Goal: Task Accomplishment & Management: Manage account settings

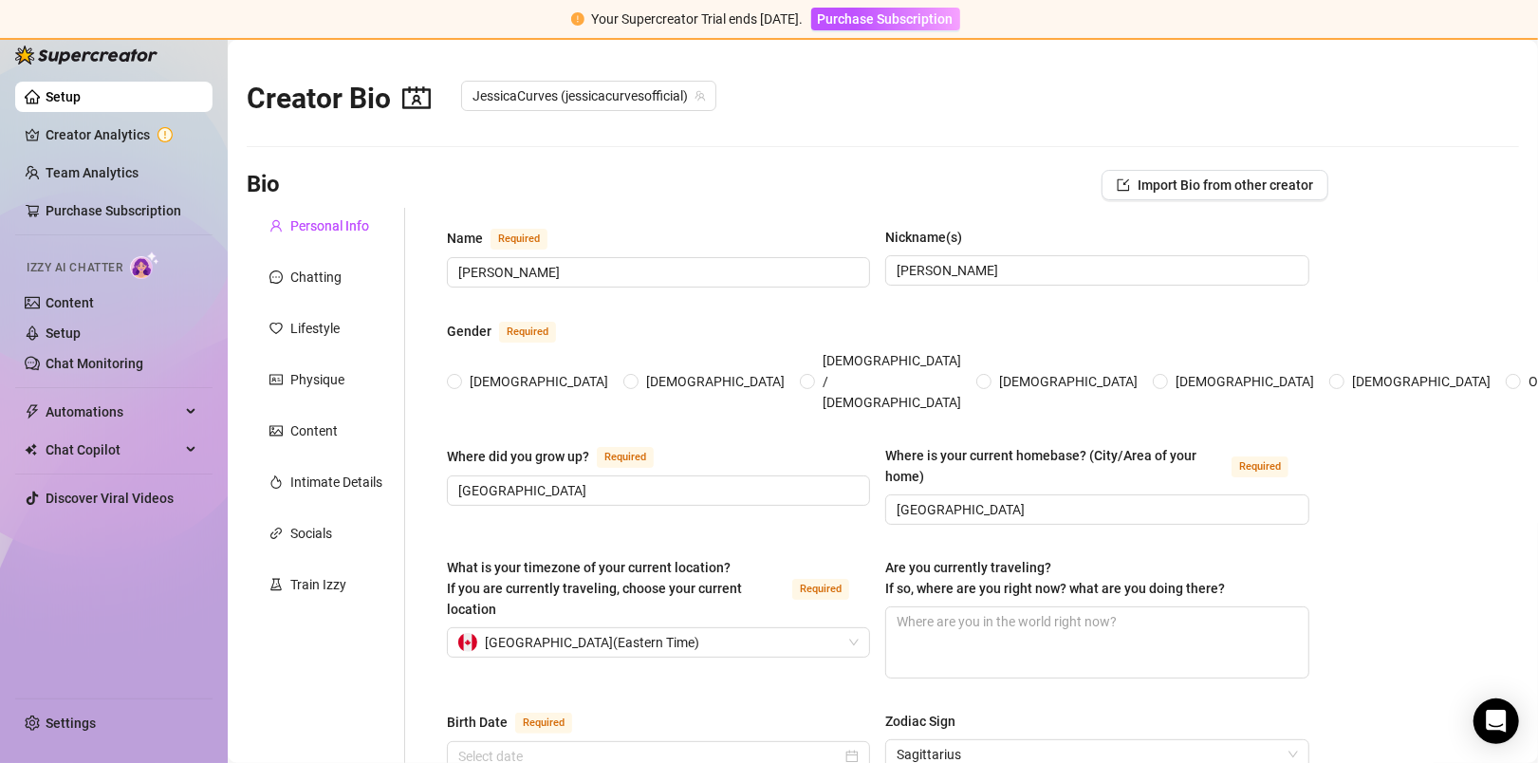
radio input "true"
type input "[DATE]"
click at [139, 412] on span "Automations" at bounding box center [113, 412] width 135 height 30
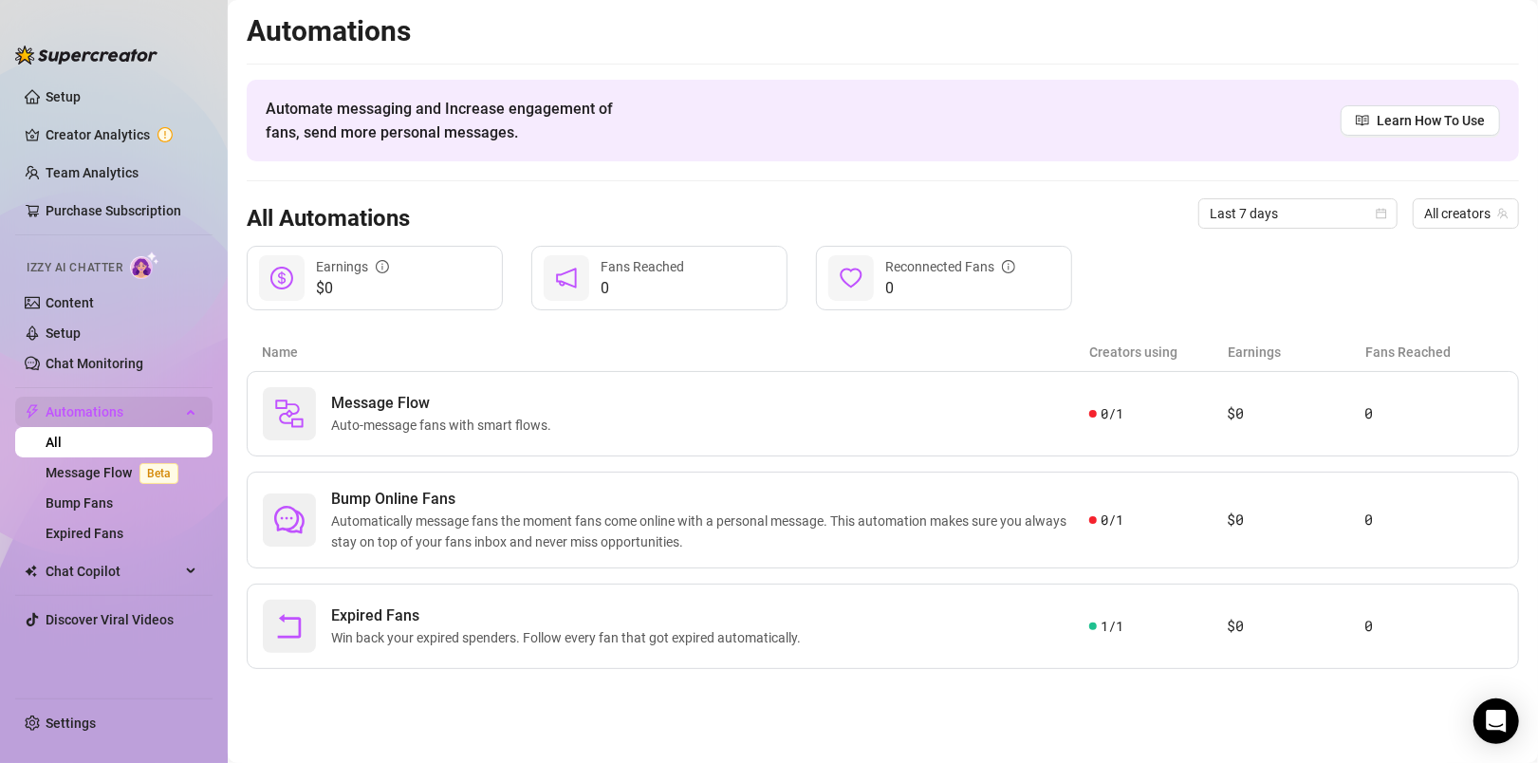
click at [187, 414] on div "Automations" at bounding box center [113, 412] width 197 height 30
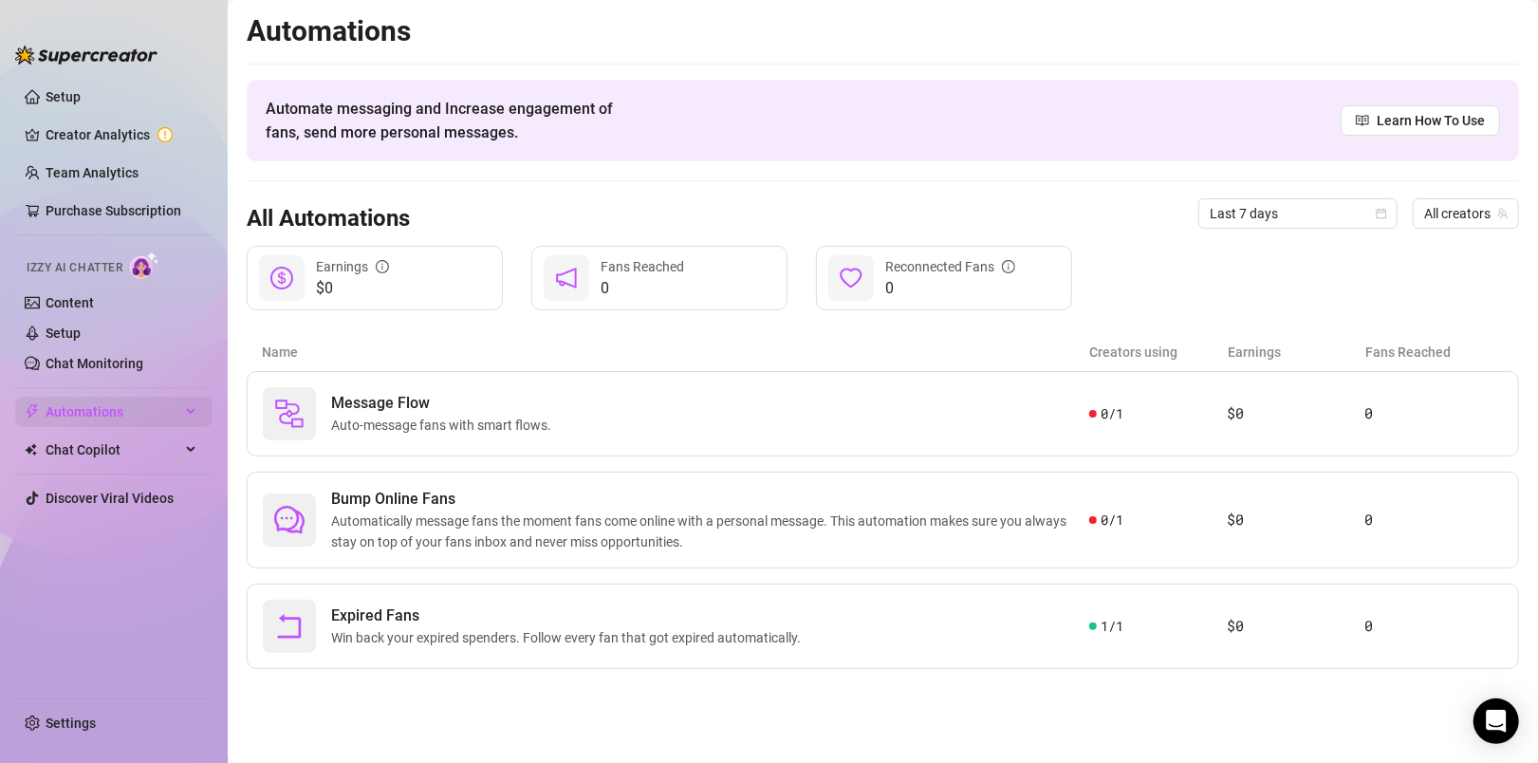
click at [188, 414] on div "Automations" at bounding box center [113, 412] width 197 height 30
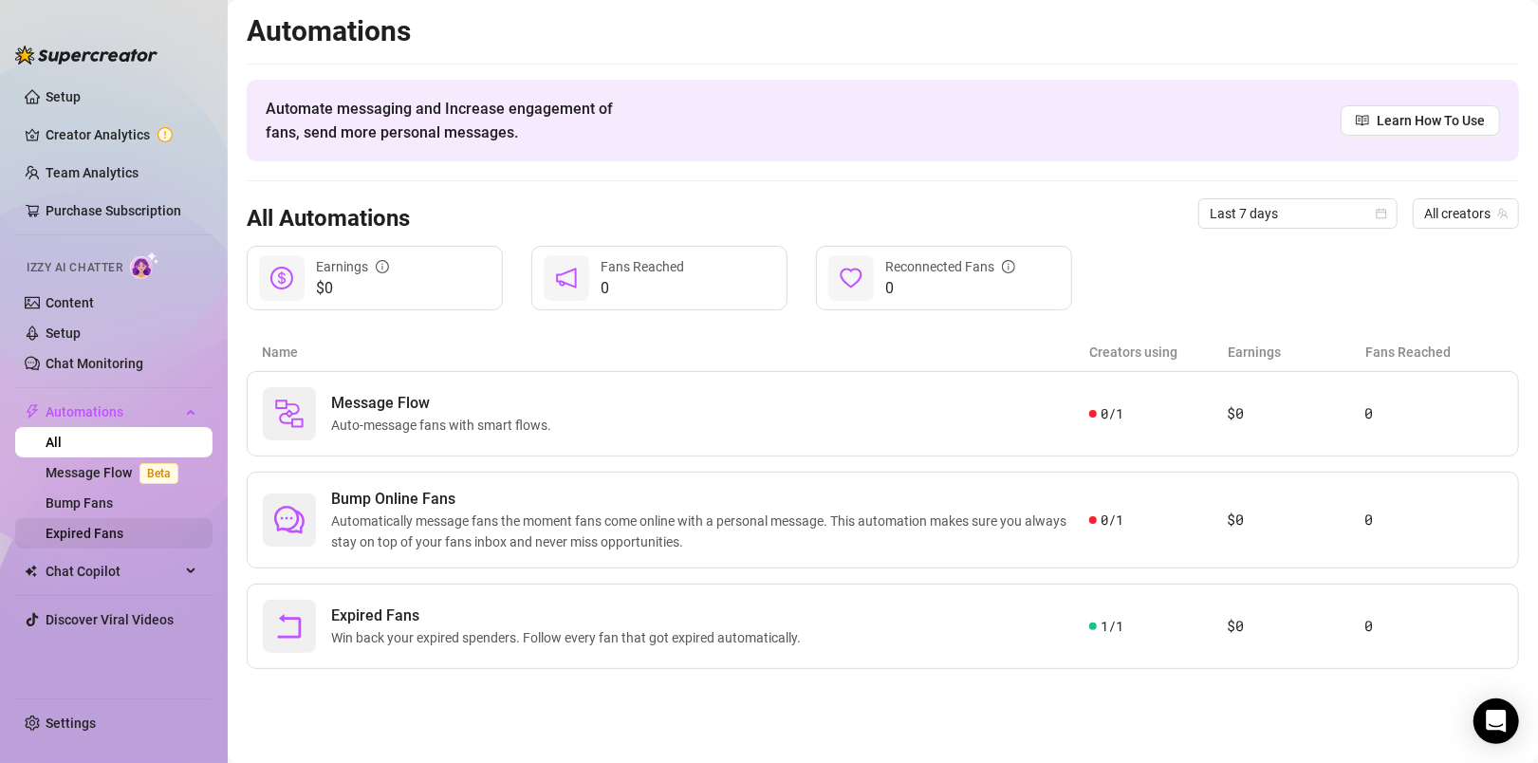
click at [109, 532] on link "Expired Fans" at bounding box center [85, 533] width 78 height 15
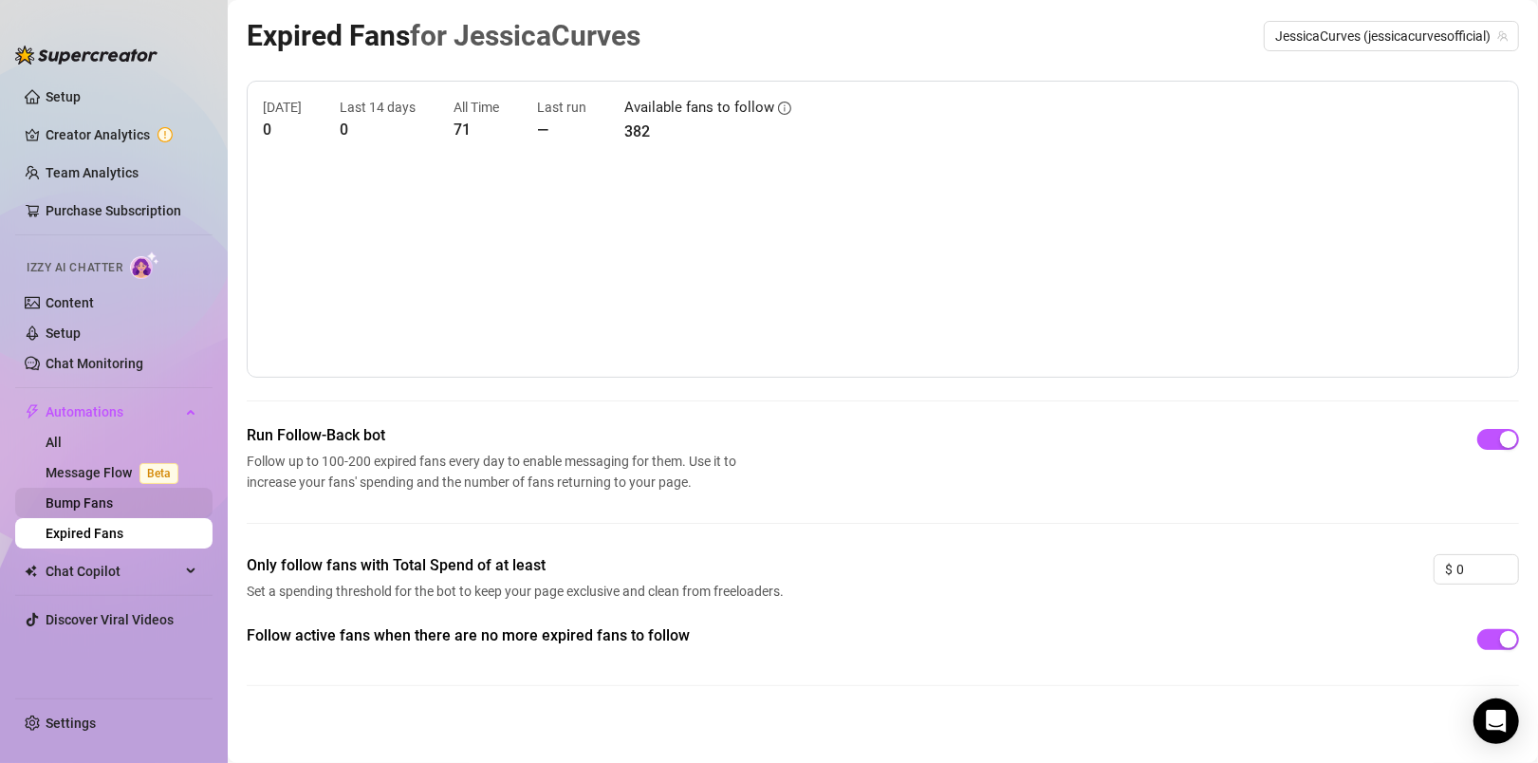
click at [105, 505] on link "Bump Fans" at bounding box center [79, 502] width 67 height 15
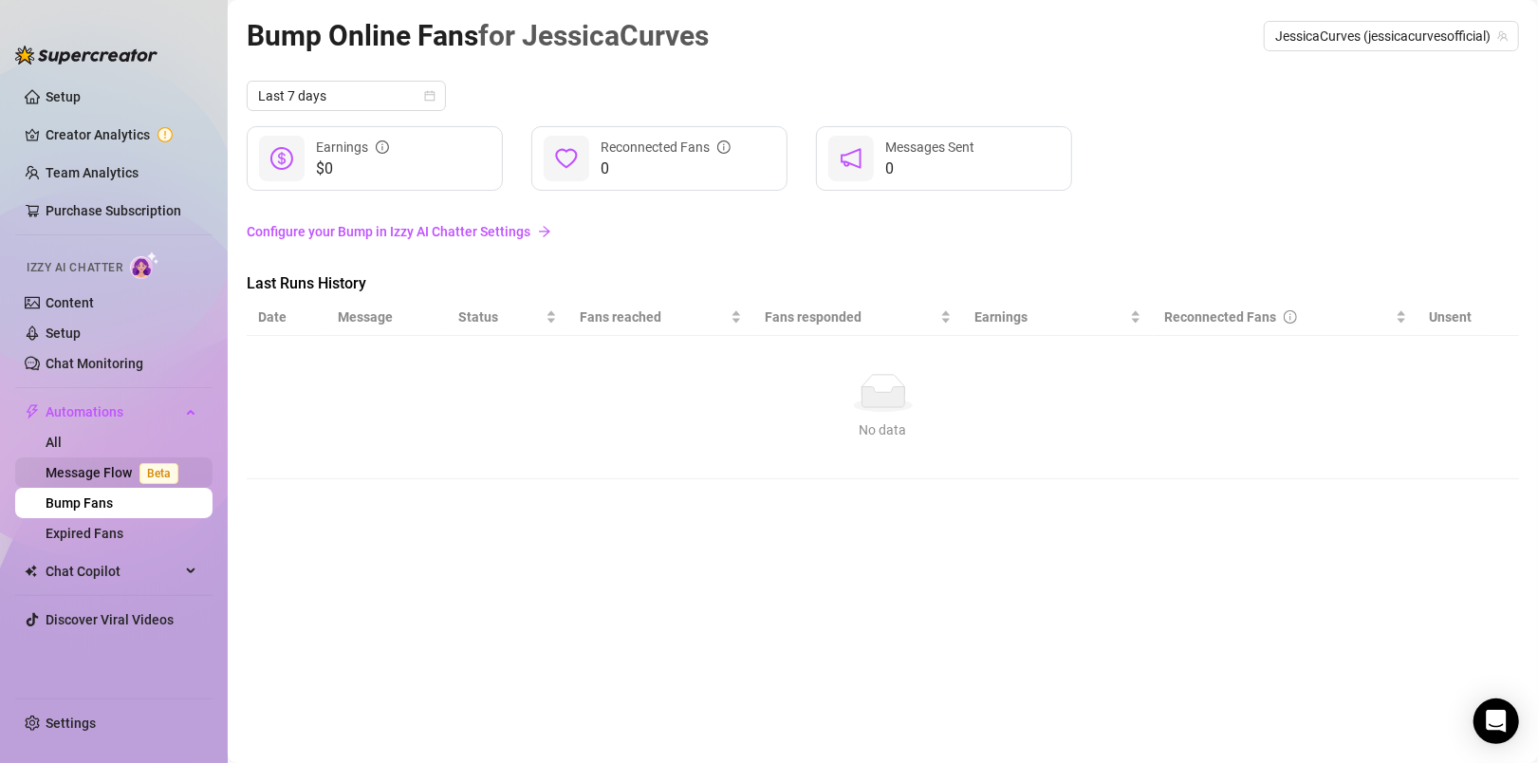
click at [104, 479] on link "Message Flow Beta" at bounding box center [116, 472] width 140 height 15
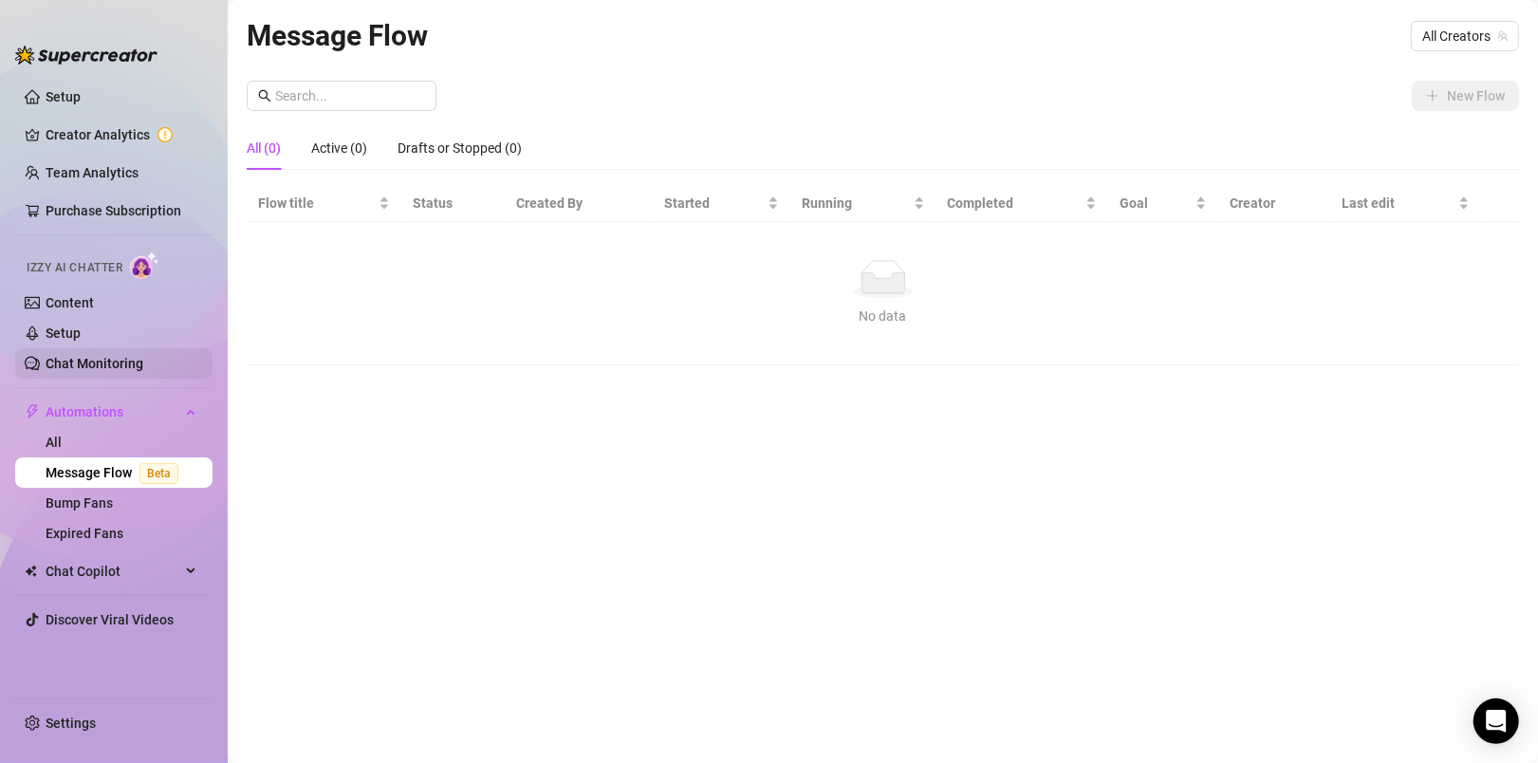
click at [87, 358] on link "Chat Monitoring" at bounding box center [95, 363] width 98 height 15
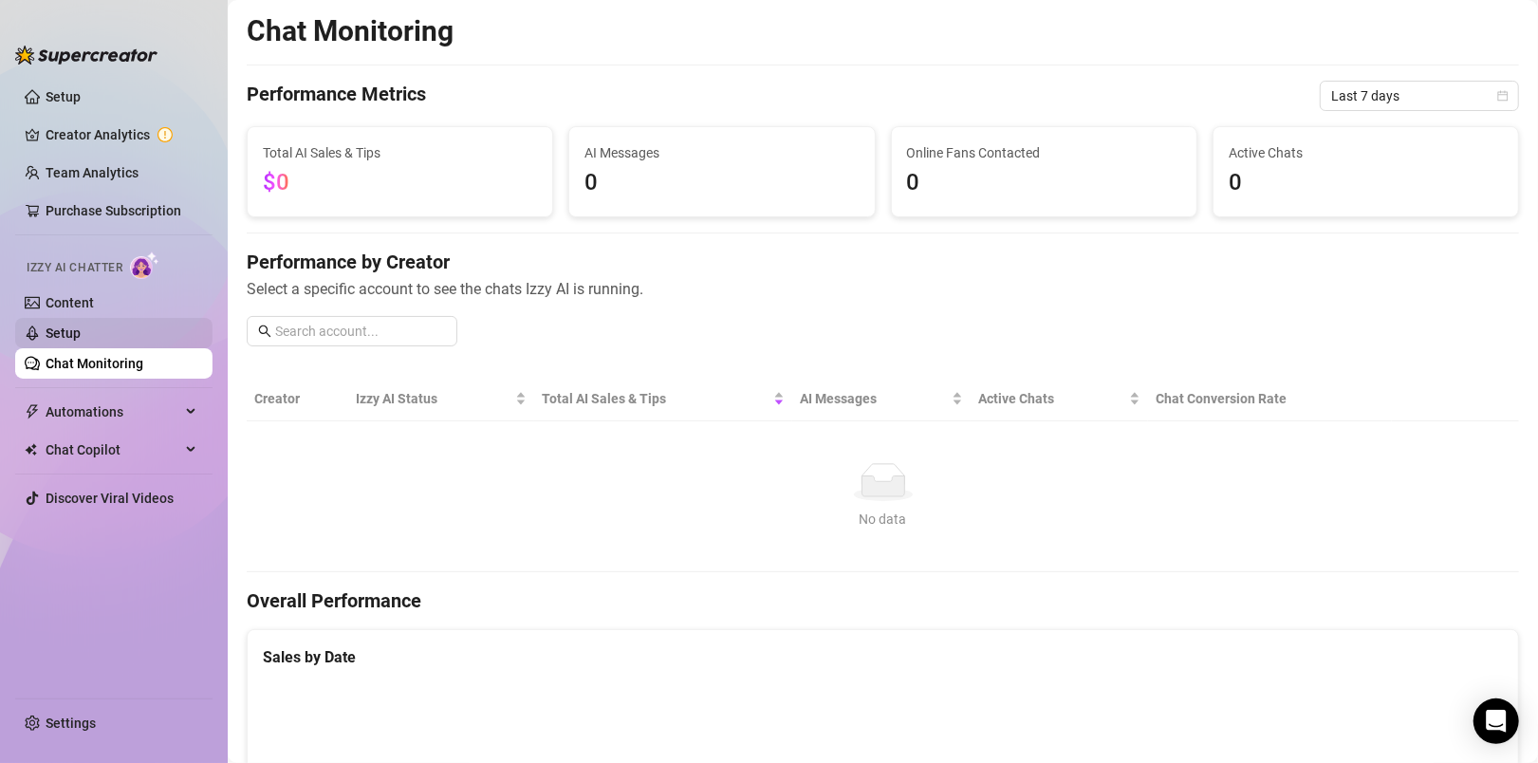
click at [81, 341] on link "Setup" at bounding box center [63, 332] width 35 height 15
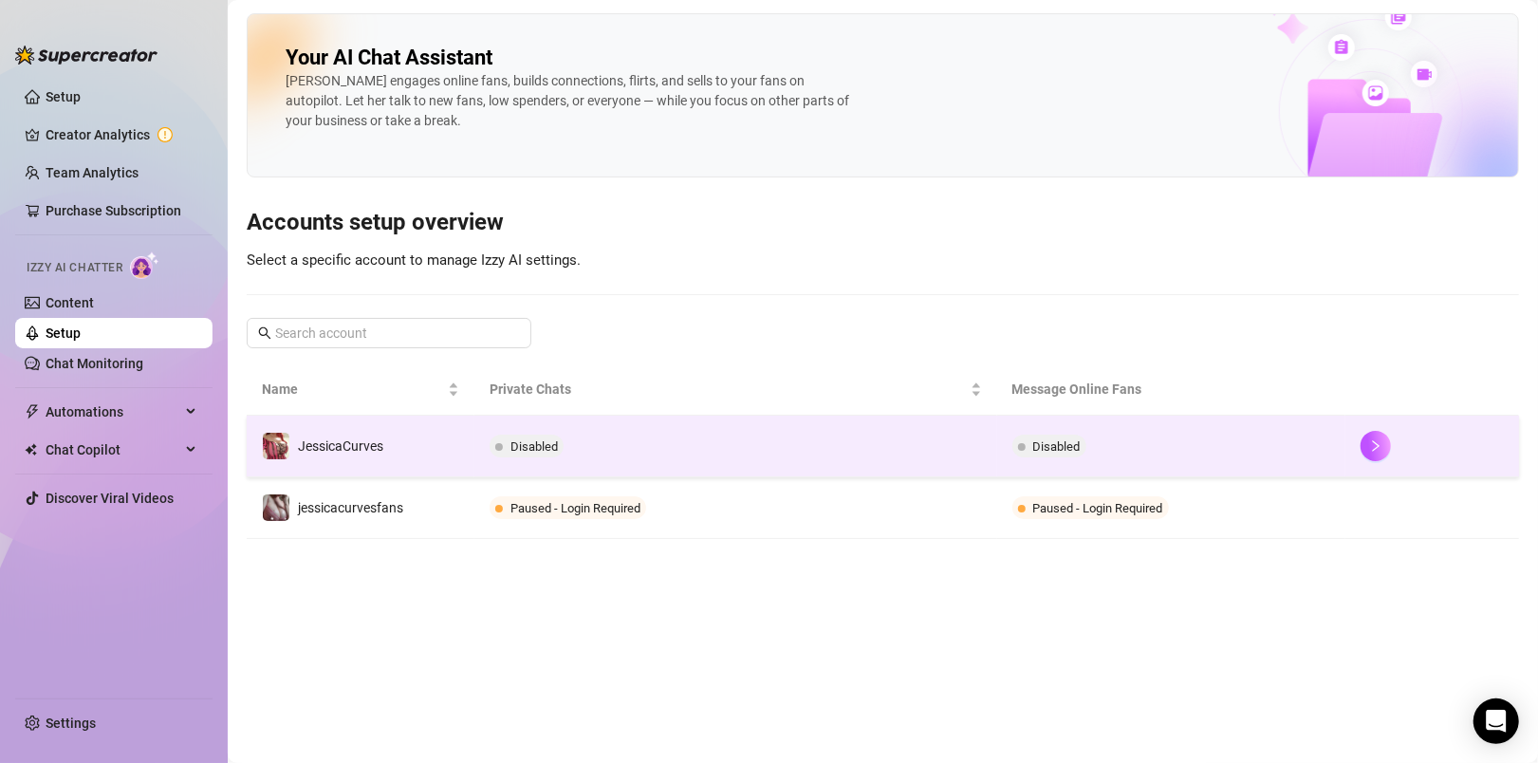
click at [546, 449] on span "Disabled" at bounding box center [533, 446] width 47 height 14
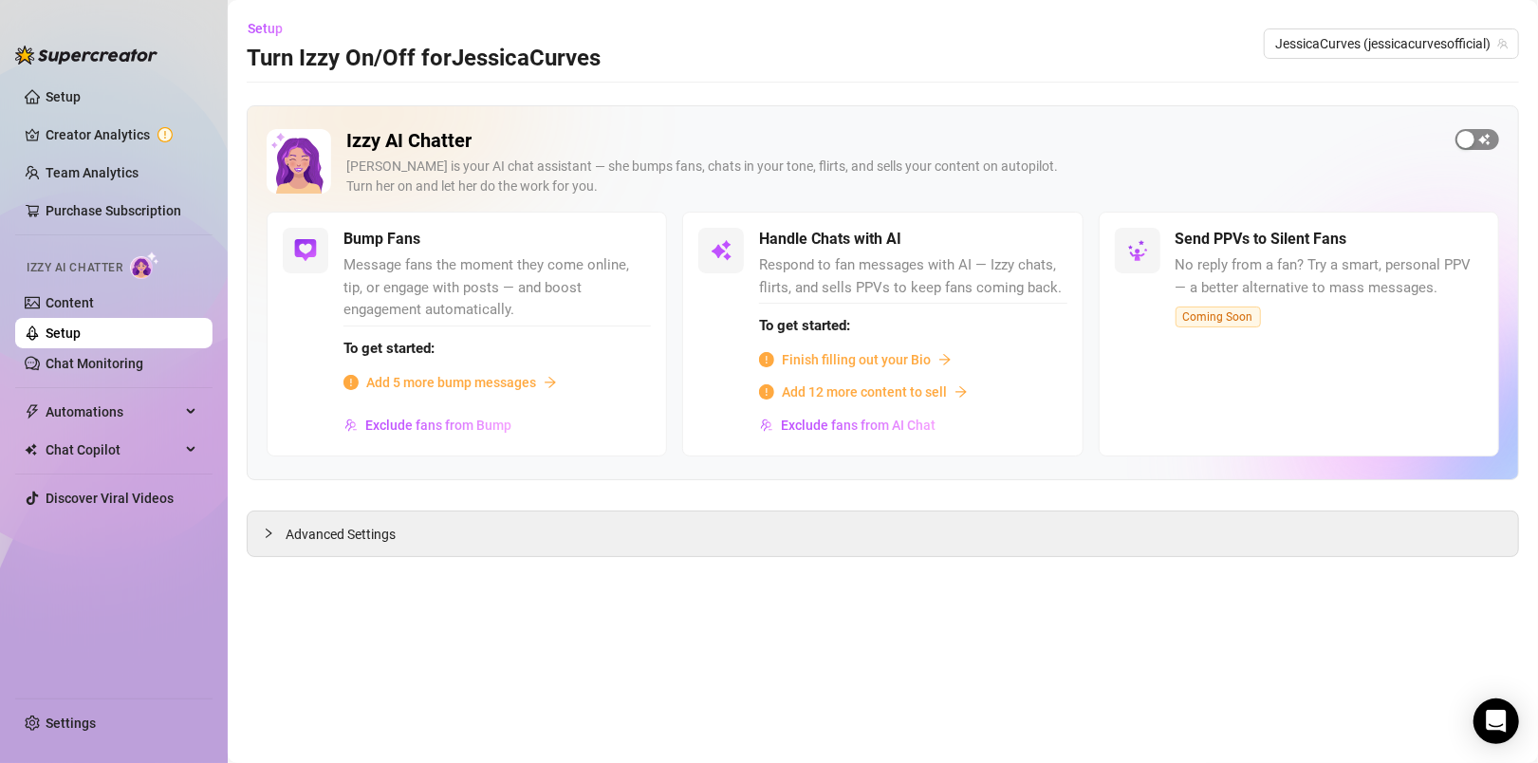
click at [1479, 141] on span "button" at bounding box center [1477, 139] width 44 height 21
click at [936, 95] on main "Setup Turn Izzy On/Off for JessicaCurves JessicaCurves (jessicacurvesofficial) …" at bounding box center [883, 381] width 1310 height 763
